Goal: Task Accomplishment & Management: Complete application form

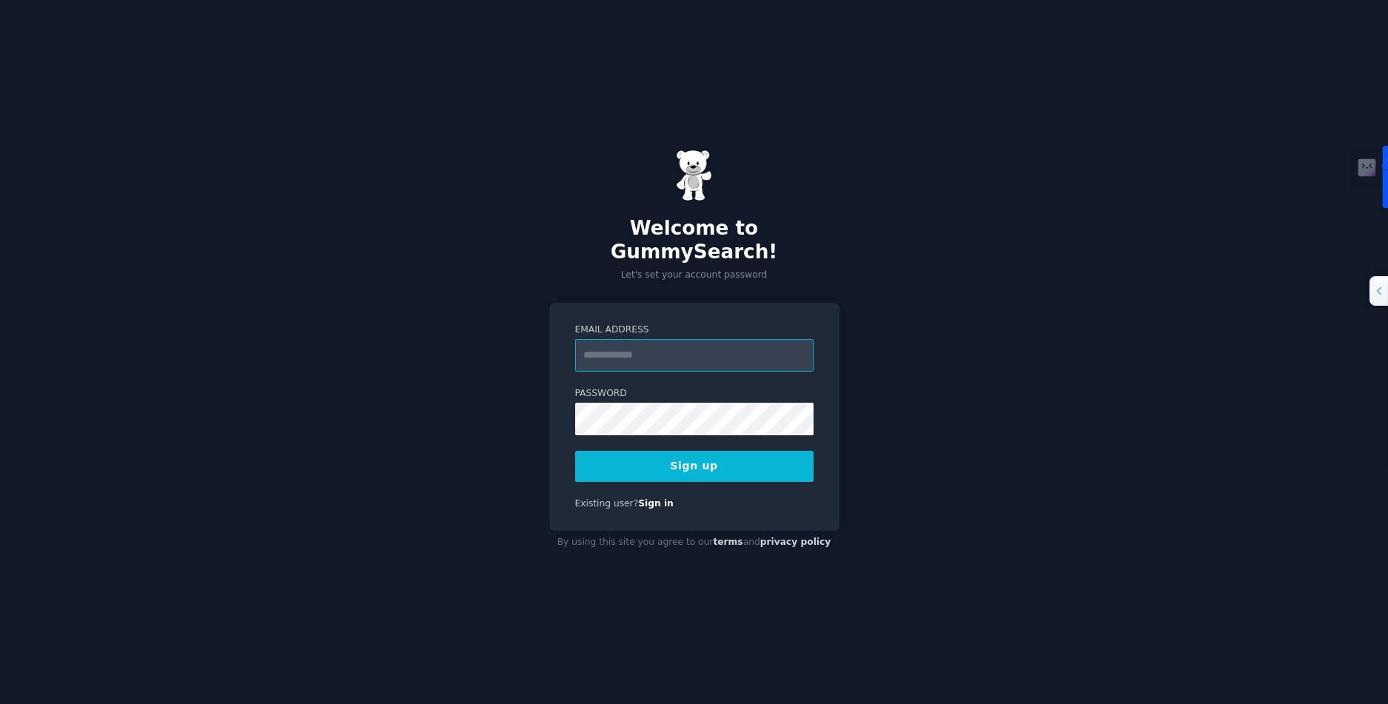
click at [653, 339] on input "Email Address" at bounding box center [694, 355] width 238 height 33
type input "**********"
click at [729, 457] on button "Sign up" at bounding box center [694, 466] width 238 height 31
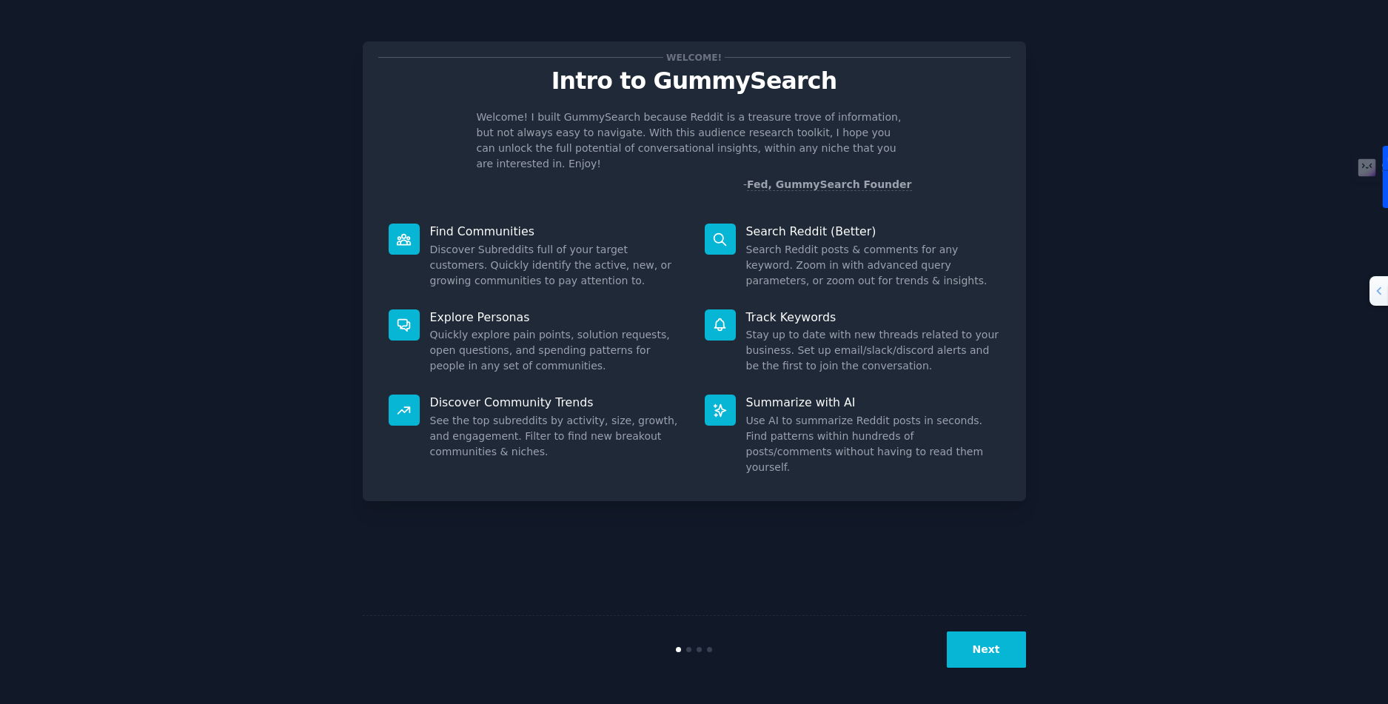
click at [994, 656] on button "Next" at bounding box center [986, 650] width 79 height 36
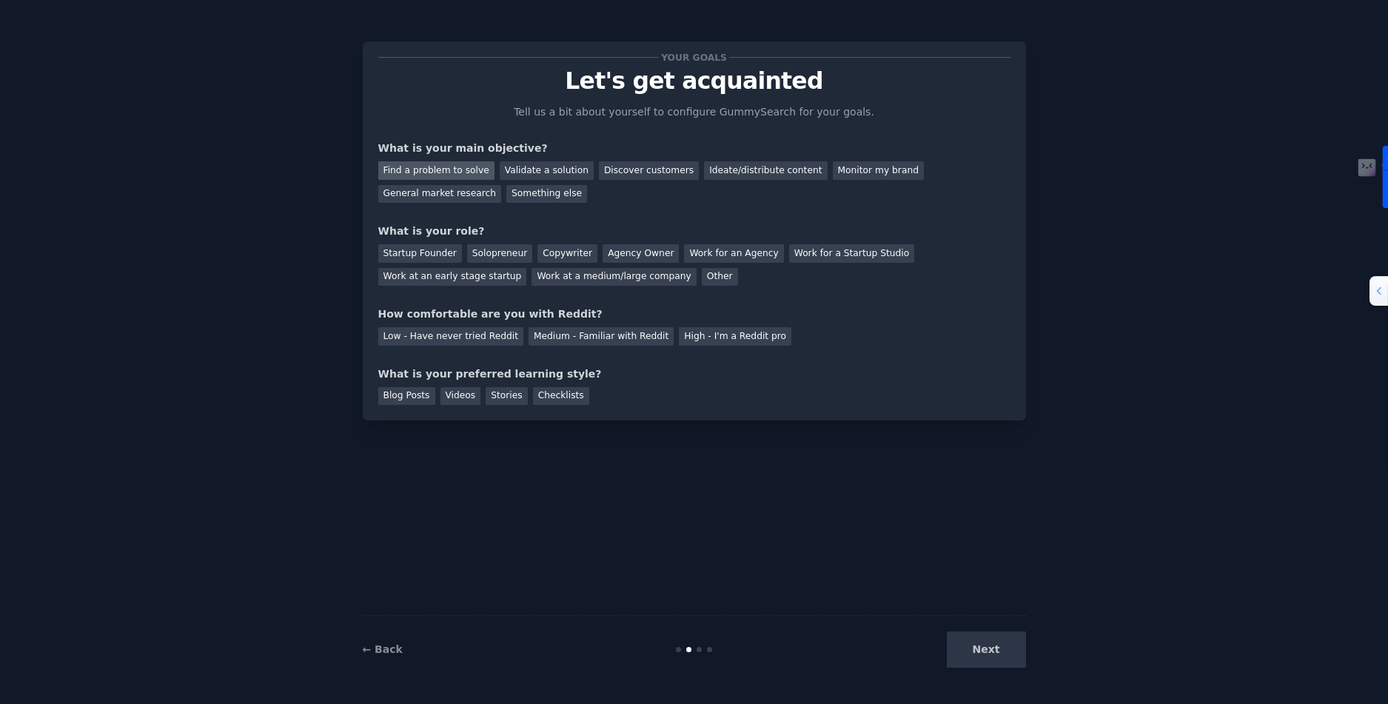
click at [453, 165] on div "Find a problem to solve" at bounding box center [436, 170] width 116 height 19
click at [526, 170] on div "Validate a solution" at bounding box center [547, 170] width 94 height 19
click at [446, 173] on div "Find a problem to solve" at bounding box center [436, 170] width 116 height 19
click at [482, 255] on div "Solopreneur" at bounding box center [499, 253] width 65 height 19
click at [613, 338] on div "Medium - Familiar with Reddit" at bounding box center [601, 336] width 145 height 19
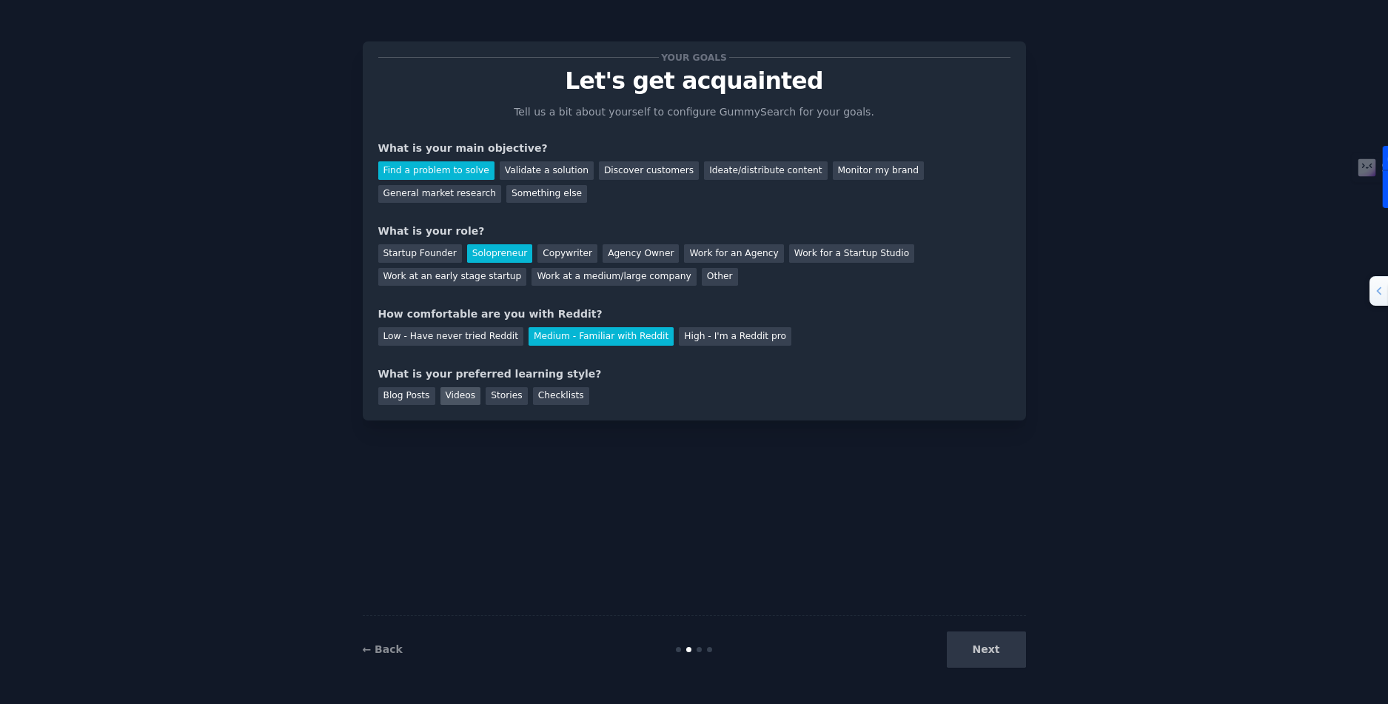
click at [452, 396] on div "Videos" at bounding box center [461, 396] width 41 height 19
click at [999, 660] on button "Next" at bounding box center [986, 650] width 79 height 36
